Goal: Task Accomplishment & Management: Manage account settings

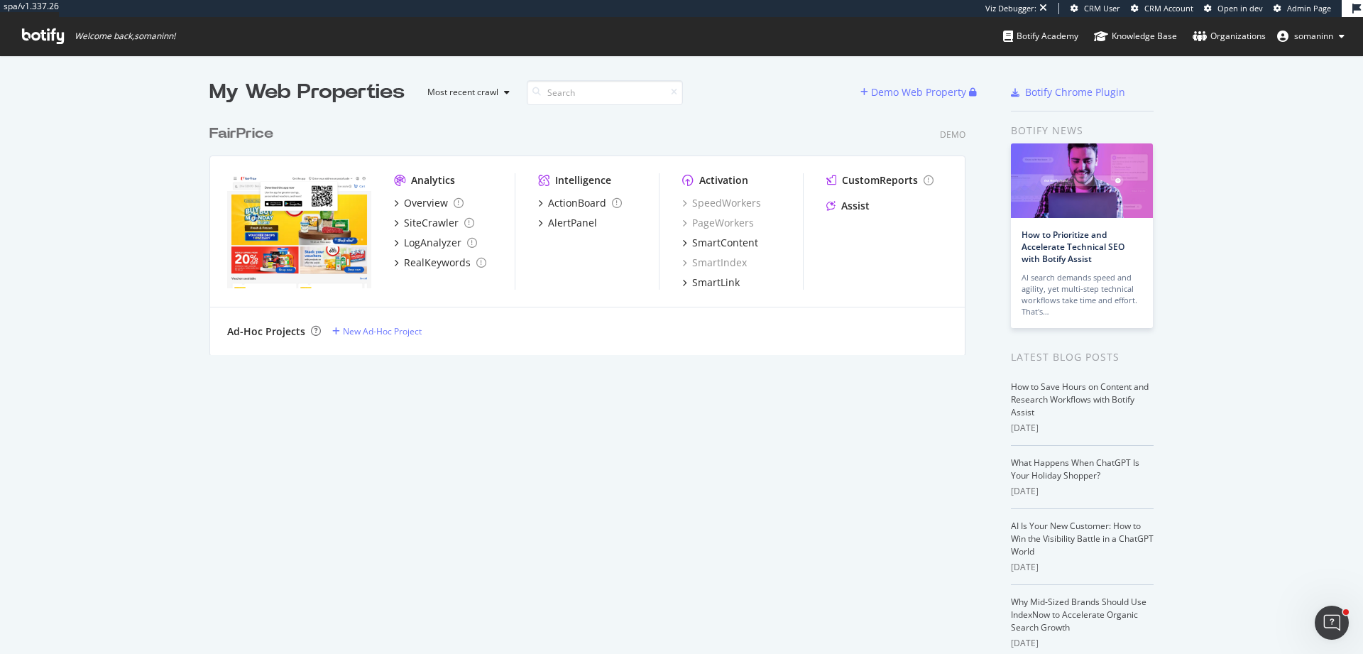
click at [1308, 38] on span "somaninn" at bounding box center [1313, 36] width 39 height 12
click at [1312, 70] on link "Edit Profile" at bounding box center [1287, 66] width 136 height 21
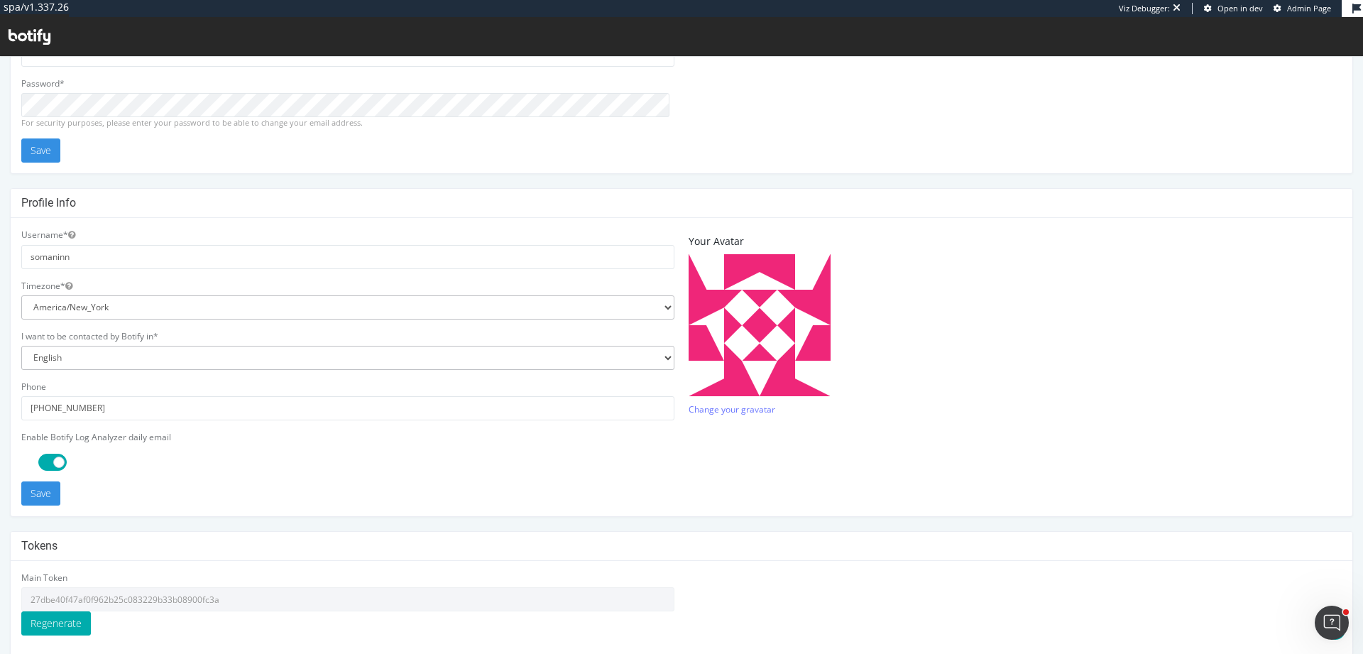
scroll to position [296, 0]
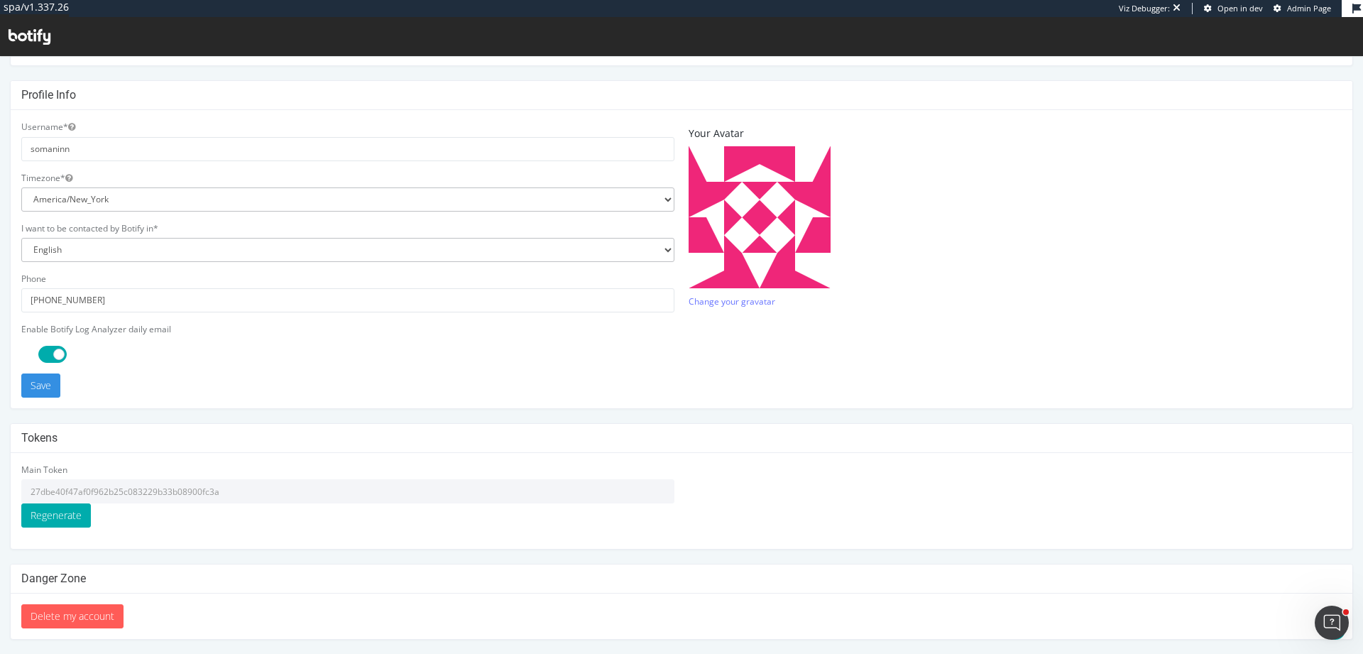
click at [200, 490] on input "27dbe40f47af0f962b25c083229b33b08900fc3a" at bounding box center [347, 491] width 653 height 24
